Goal: Information Seeking & Learning: Learn about a topic

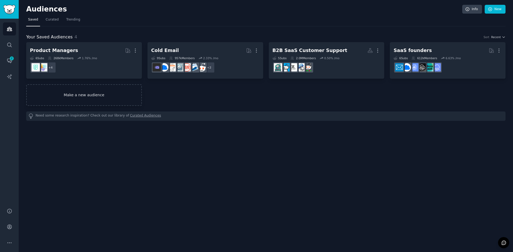
click at [102, 99] on link "Make a new audience" at bounding box center [84, 95] width 116 height 22
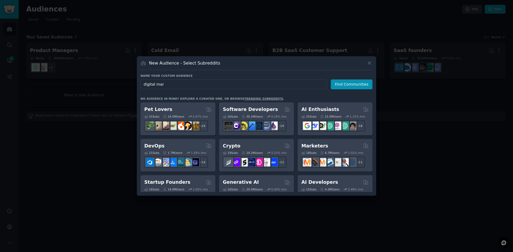
type input "digital mar"
click at [370, 60] on div "New Audience - Select Subreddits Name your custom audience Audience Name digita…" at bounding box center [256, 126] width 239 height 140
click at [368, 61] on icon at bounding box center [369, 63] width 6 height 6
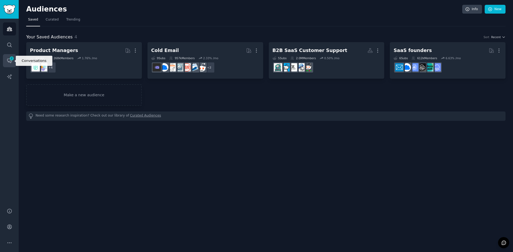
click at [7, 64] on link "Conversations 2" at bounding box center [9, 60] width 13 height 13
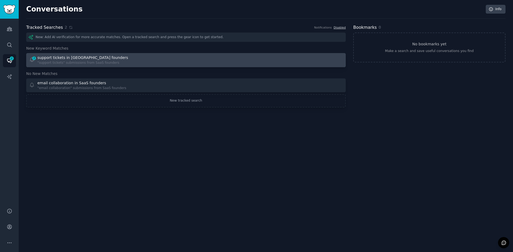
click at [59, 60] on div "support tickets in [GEOGRAPHIC_DATA] founders" at bounding box center [82, 58] width 91 height 6
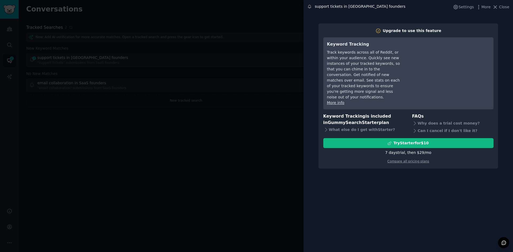
click at [255, 138] on div at bounding box center [256, 126] width 513 height 252
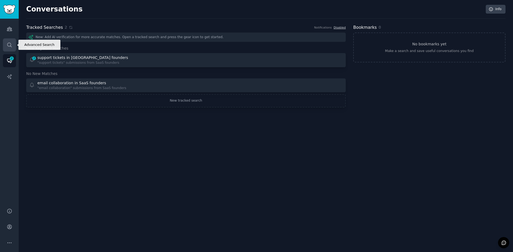
click at [15, 45] on link "Search" at bounding box center [9, 44] width 13 height 13
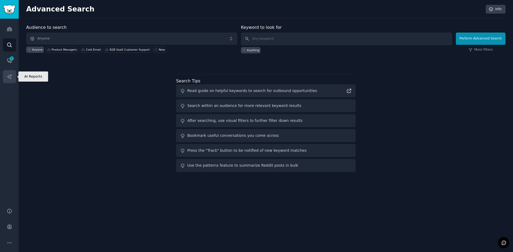
click at [14, 77] on link "AI Reports" at bounding box center [9, 76] width 13 height 13
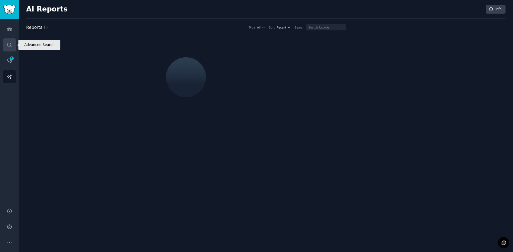
click at [10, 49] on link "Search" at bounding box center [9, 44] width 13 height 13
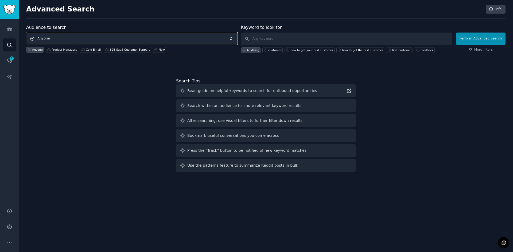
click at [180, 38] on span "Anyone" at bounding box center [131, 39] width 211 height 12
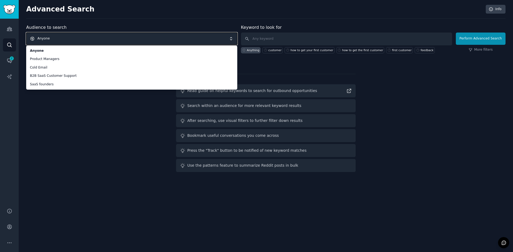
click at [93, 40] on span "Anyone" at bounding box center [131, 39] width 211 height 12
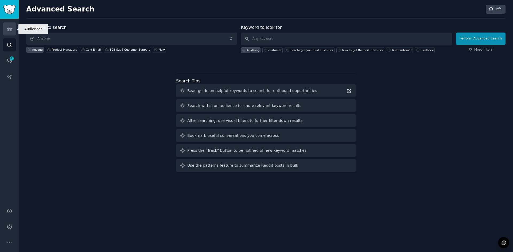
click at [4, 25] on link "Audiences" at bounding box center [9, 28] width 13 height 13
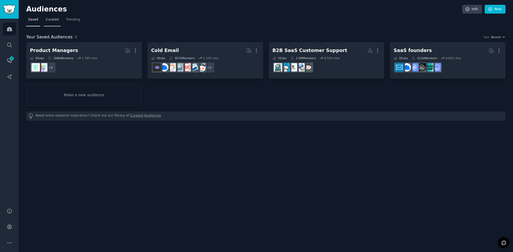
click at [51, 18] on span "Curated" at bounding box center [52, 19] width 13 height 5
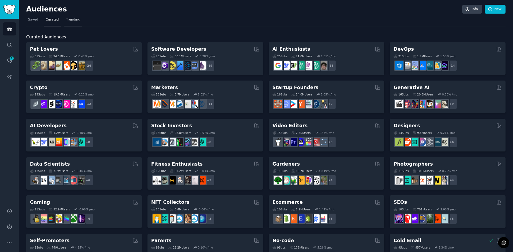
click at [70, 19] on span "Trending" at bounding box center [73, 19] width 14 height 5
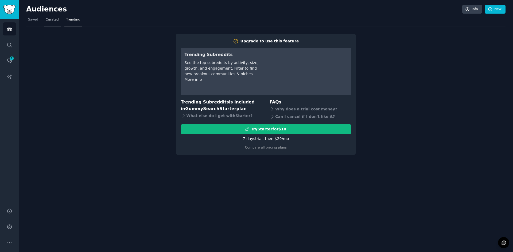
click at [57, 23] on link "Curated" at bounding box center [52, 20] width 17 height 11
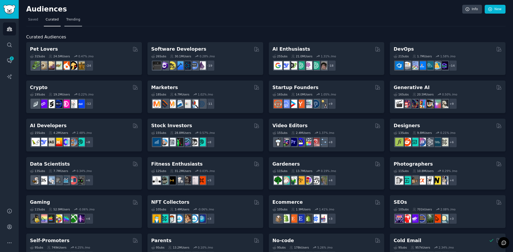
click at [76, 20] on span "Trending" at bounding box center [73, 19] width 14 height 5
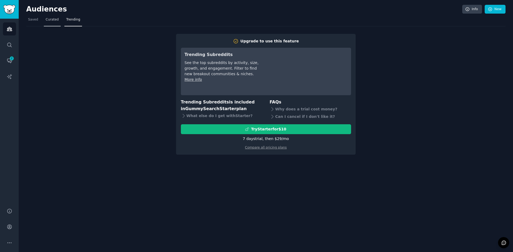
click at [46, 18] on span "Curated" at bounding box center [52, 19] width 13 height 5
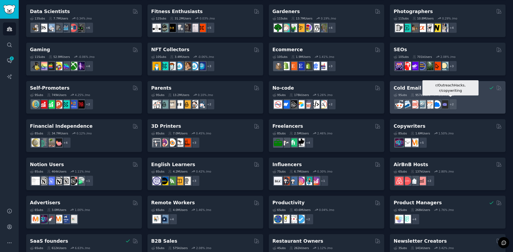
scroll to position [175, 0]
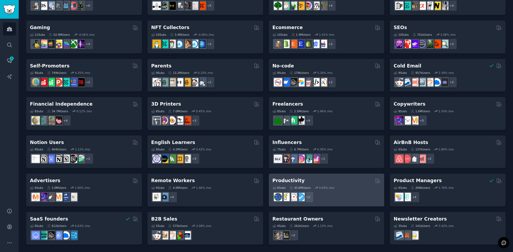
click at [343, 193] on div "+ 2" at bounding box center [326, 197] width 108 height 11
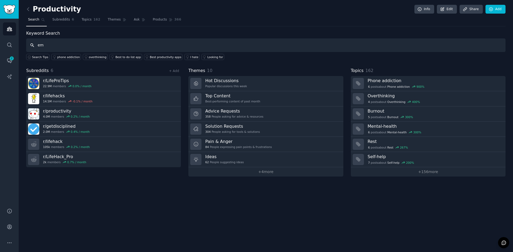
type input "e"
type input "email organization"
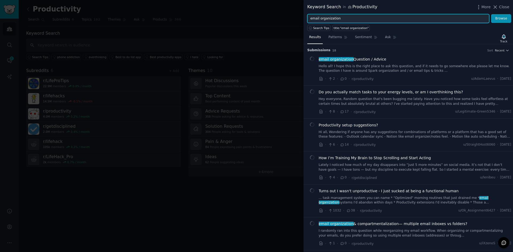
click at [329, 18] on input "email organization" at bounding box center [398, 18] width 182 height 9
click at [371, 19] on input "email organization" at bounding box center [398, 18] width 182 height 9
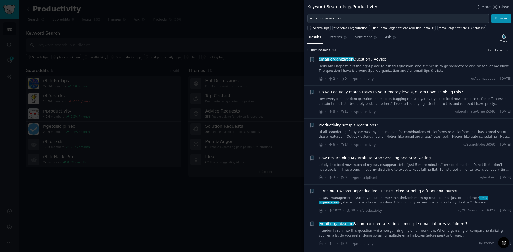
click at [387, 6] on div "Keyword Search in Productivity More Close" at bounding box center [408, 7] width 202 height 7
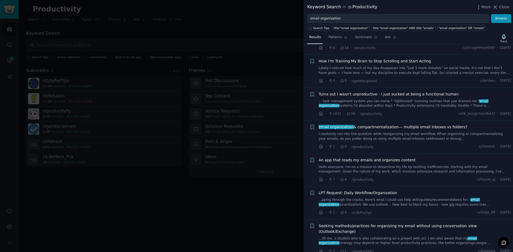
scroll to position [97, 0]
click at [409, 140] on link "I randomly ran into this question while reorganizing my email workflow. When or…" at bounding box center [415, 136] width 192 height 9
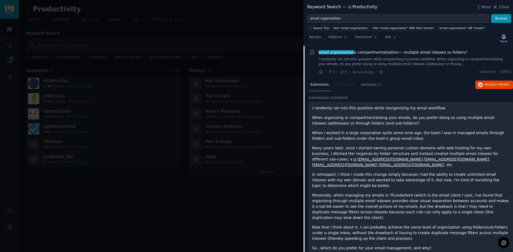
scroll to position [173, 0]
